Goal: Find specific page/section: Find specific page/section

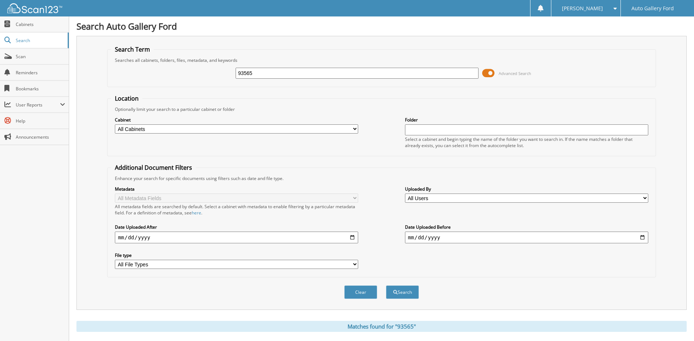
drag, startPoint x: 0, startPoint y: 0, endPoint x: 239, endPoint y: 74, distance: 250.6
click at [239, 74] on input "93565" at bounding box center [357, 73] width 243 height 11
type input "[PERSON_NAME]"
click at [386, 286] on button "Search" at bounding box center [402, 293] width 33 height 14
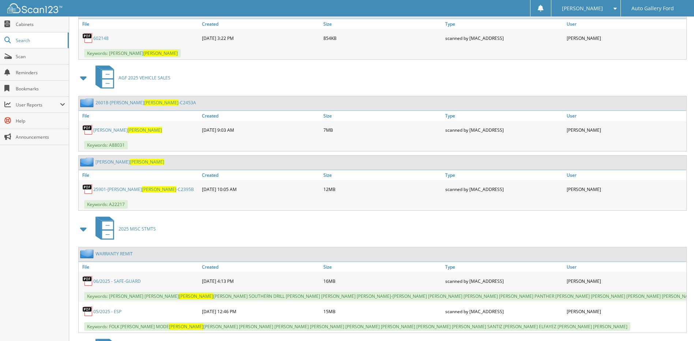
scroll to position [1172, 0]
click at [144, 103] on span "[PERSON_NAME]" at bounding box center [161, 102] width 34 height 6
